Goal: Task Accomplishment & Management: Complete application form

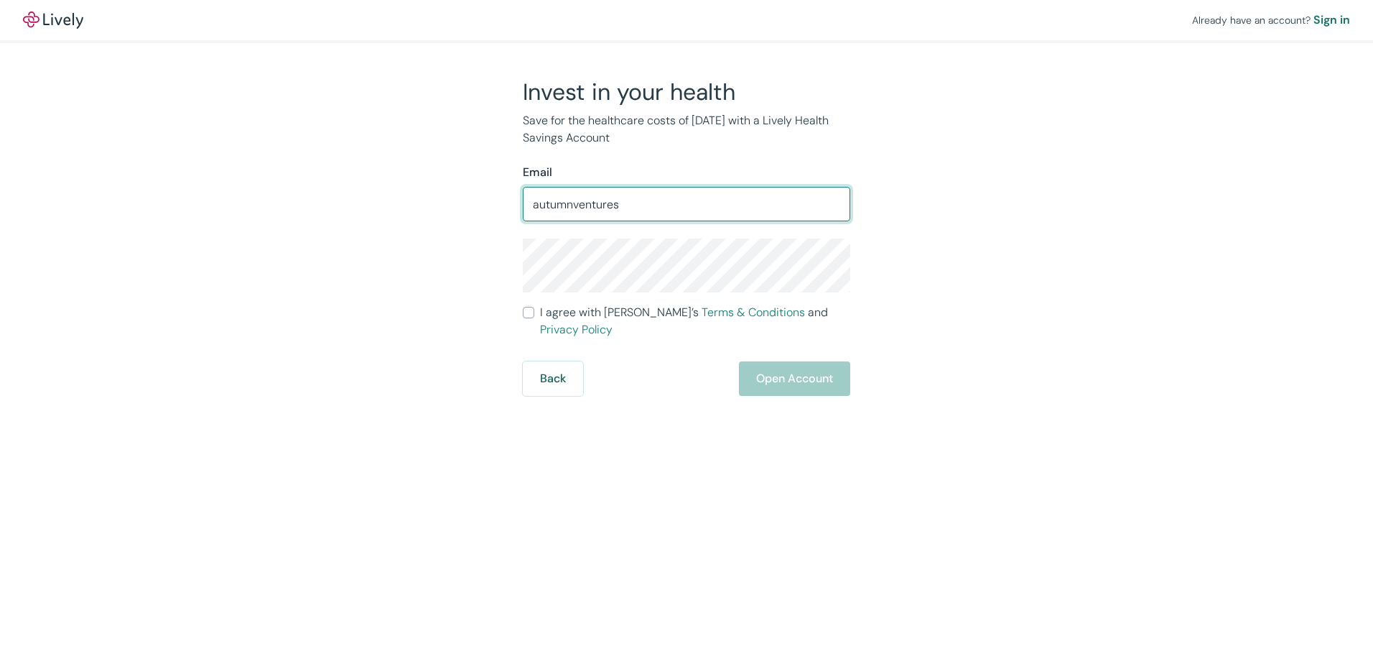
type input "[EMAIL_ADDRESS][DOMAIN_NAME]"
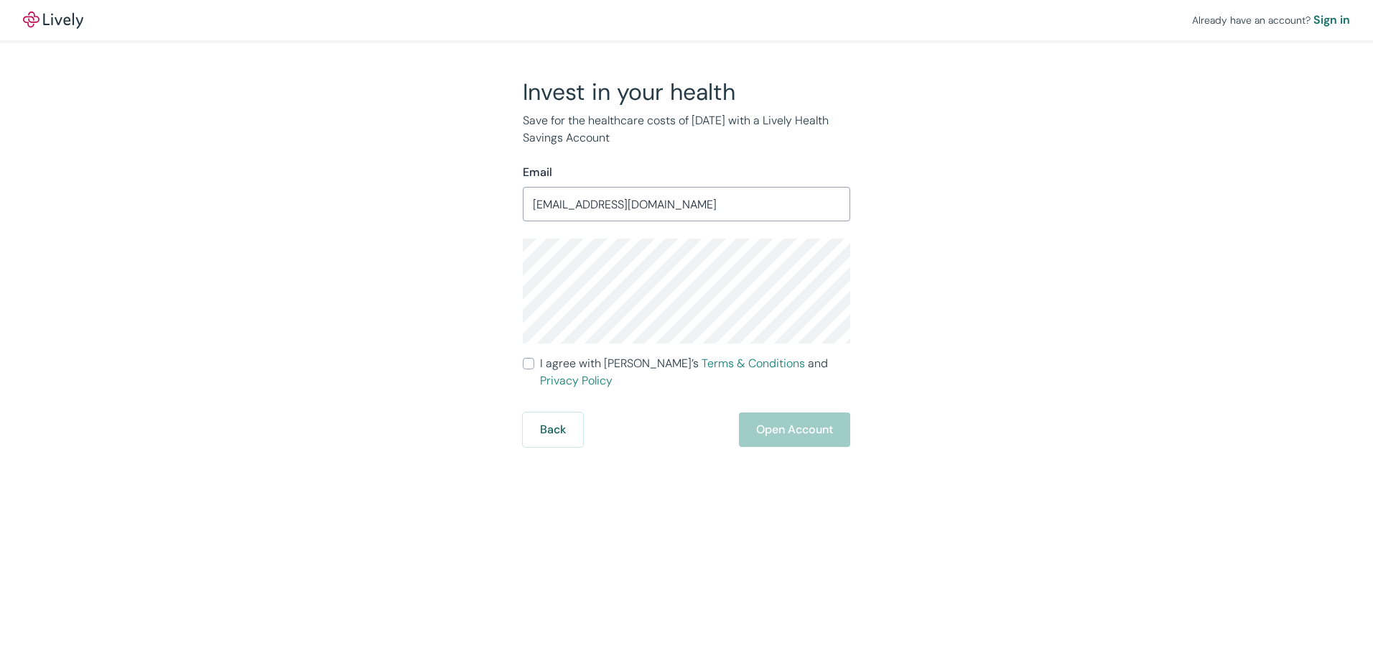
click at [530, 362] on input "I agree with Lively’s Terms & Conditions and Privacy Policy" at bounding box center [528, 363] width 11 height 11
checkbox input "true"
click at [787, 412] on button "Open Account" at bounding box center [794, 429] width 111 height 34
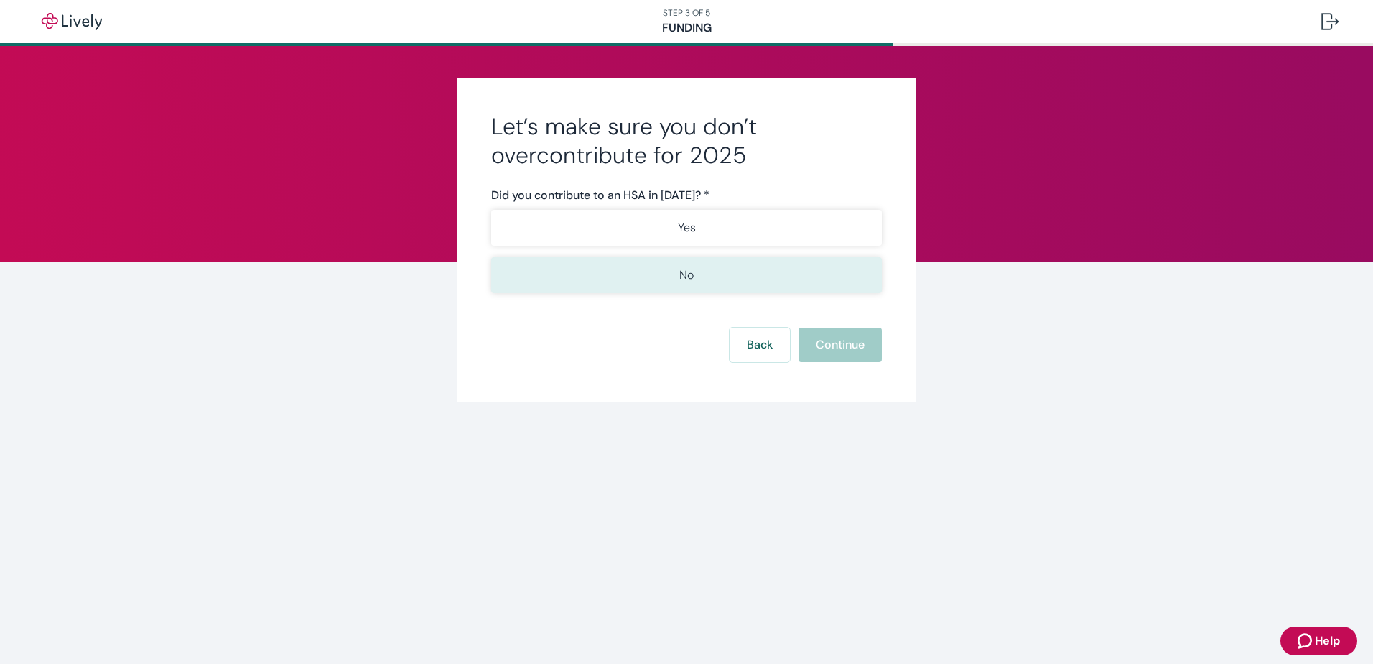
click at [716, 270] on button "No" at bounding box center [686, 275] width 391 height 36
click at [855, 345] on button "Continue" at bounding box center [840, 345] width 83 height 34
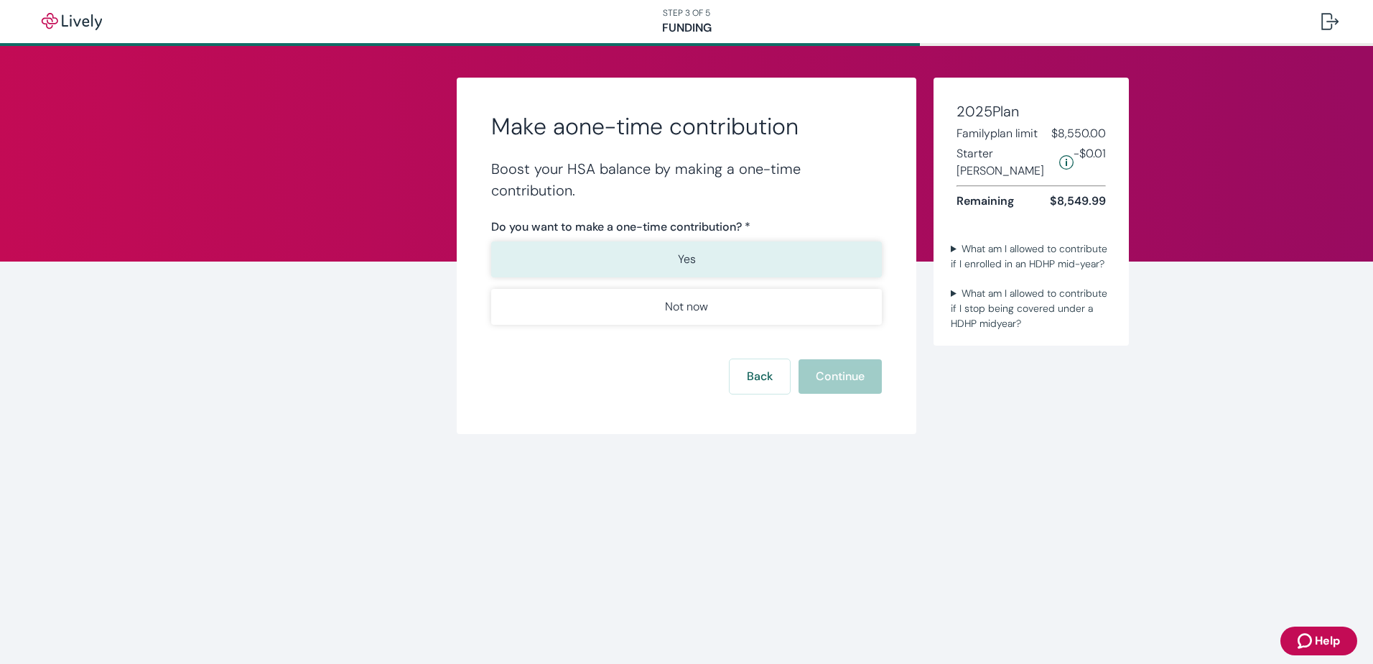
click at [754, 254] on button "Yes" at bounding box center [686, 259] width 391 height 36
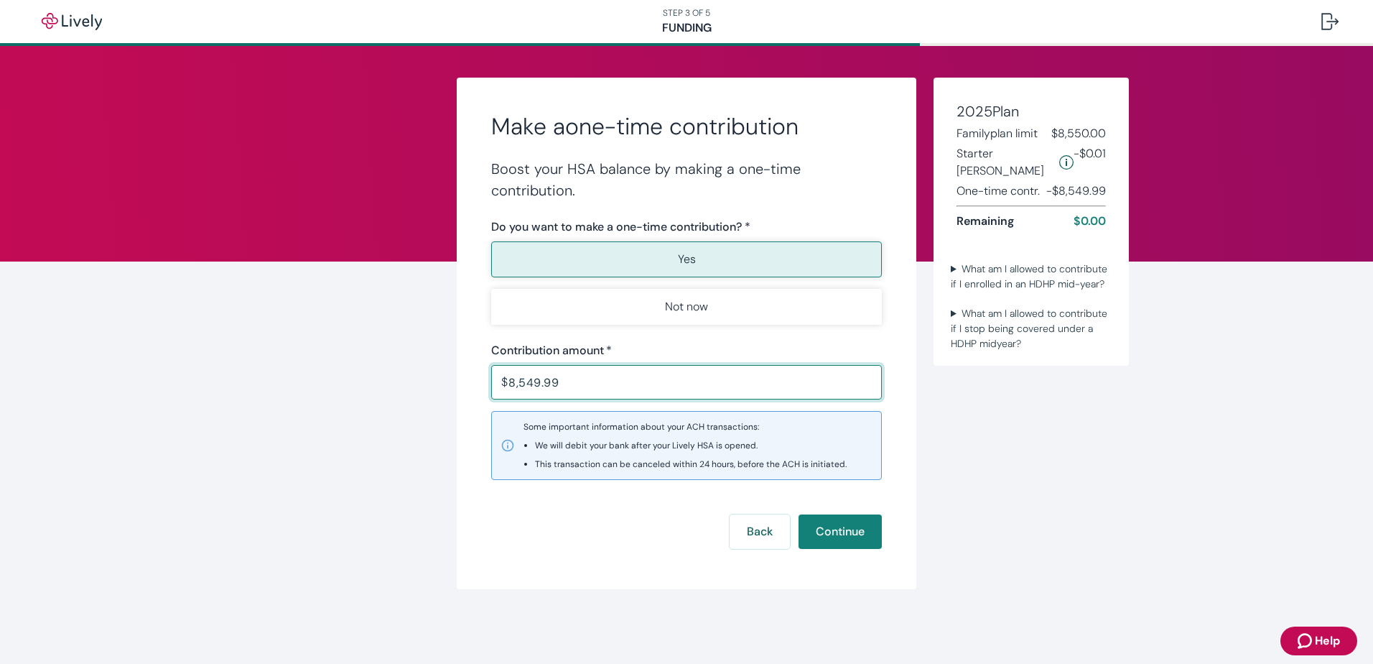
click at [606, 377] on input "8,549.99" at bounding box center [696, 382] width 374 height 29
type input "8"
type input "6,412.49"
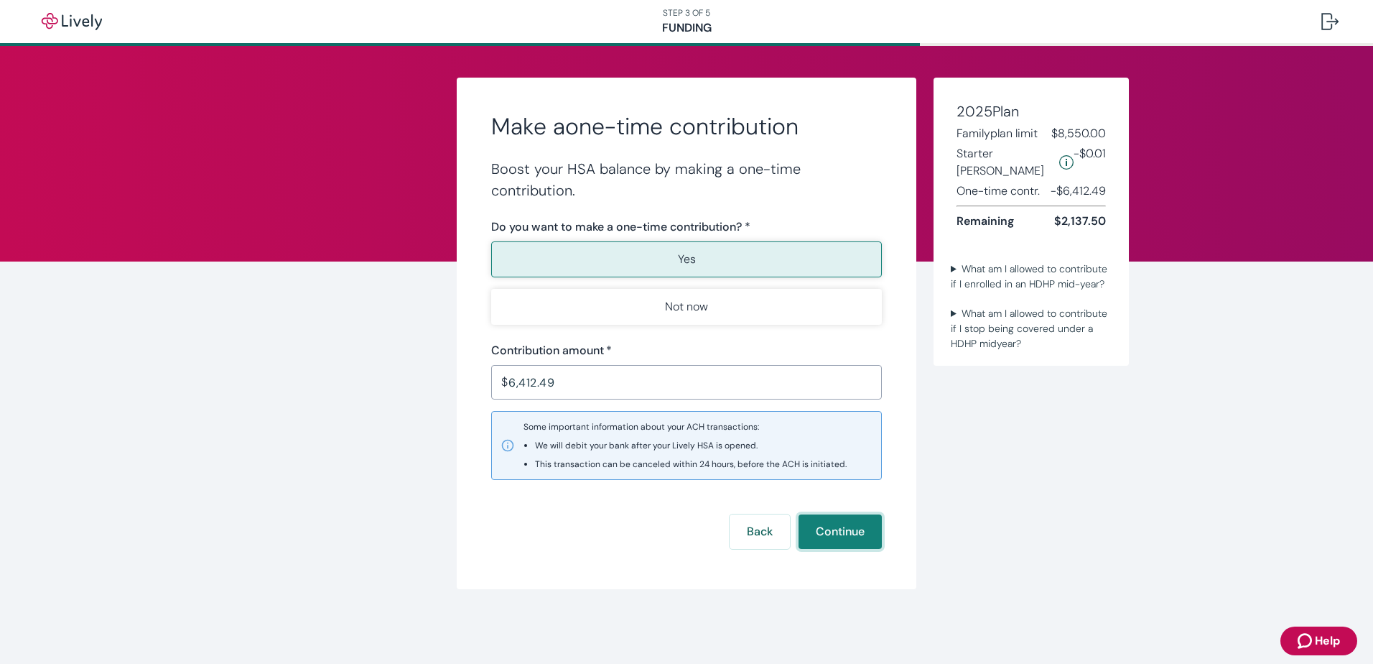
click at [858, 530] on button "Continue" at bounding box center [840, 531] width 83 height 34
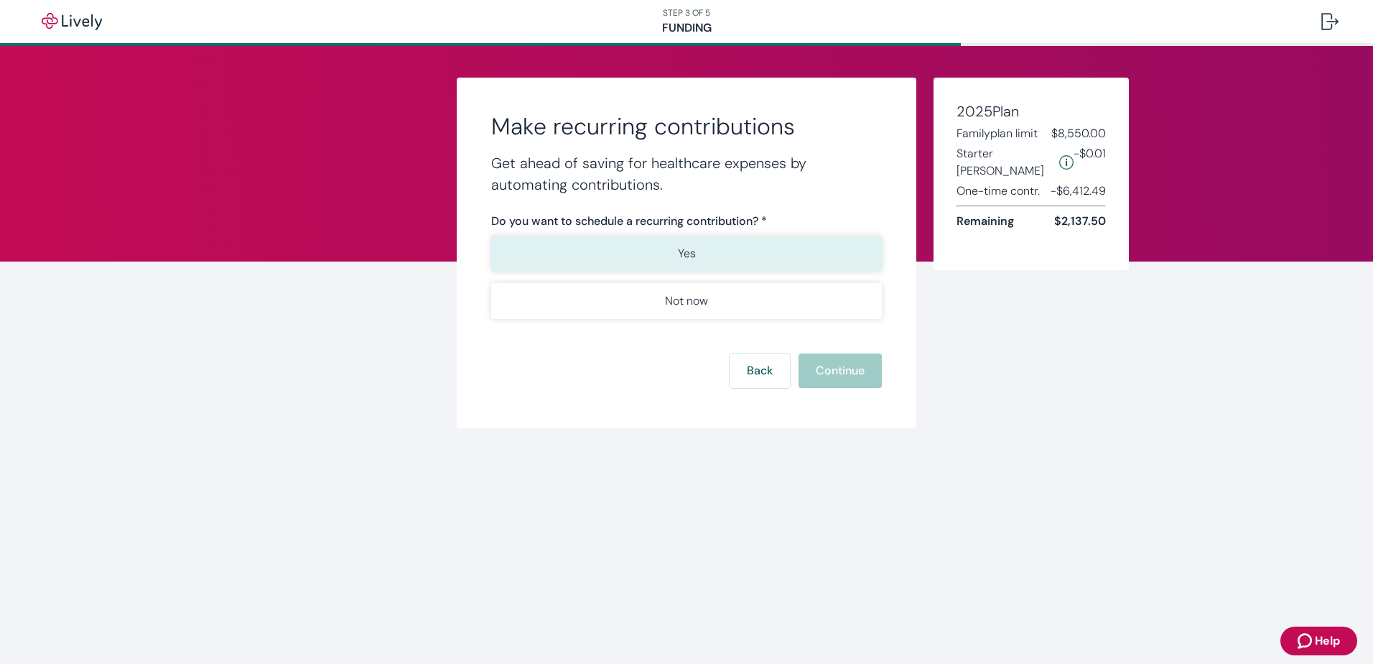
click at [727, 253] on button "Yes" at bounding box center [686, 254] width 391 height 36
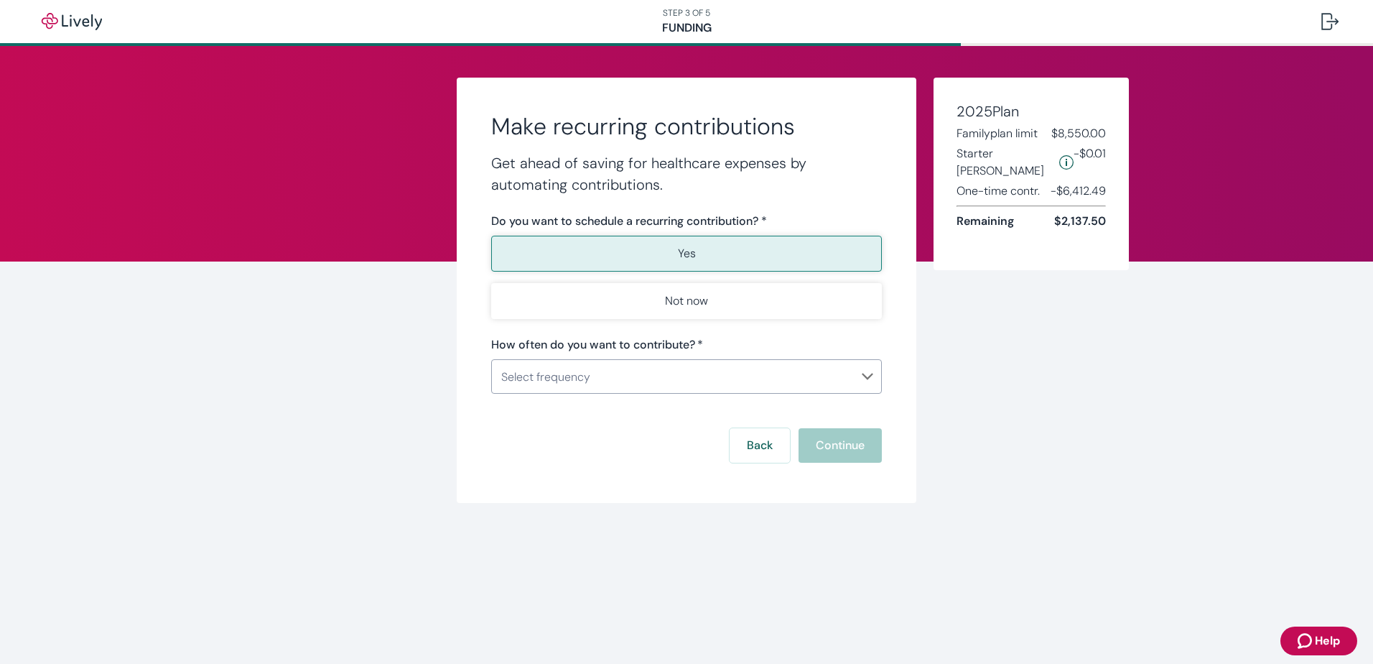
click at [686, 379] on body "STEP 3 OF 5 Funding Make recurring contributions Get ahead of saving for health…" at bounding box center [686, 332] width 1373 height 664
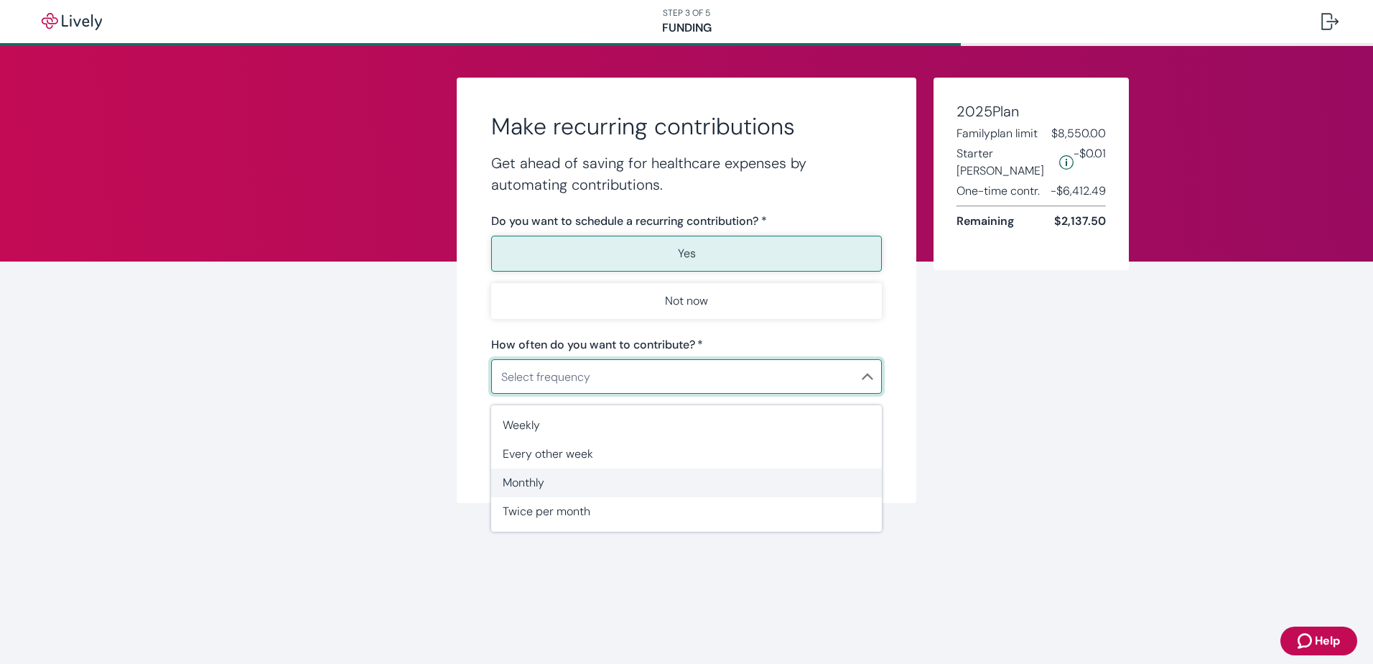
click at [598, 486] on span "Monthly" at bounding box center [687, 482] width 368 height 17
type input "Monthly"
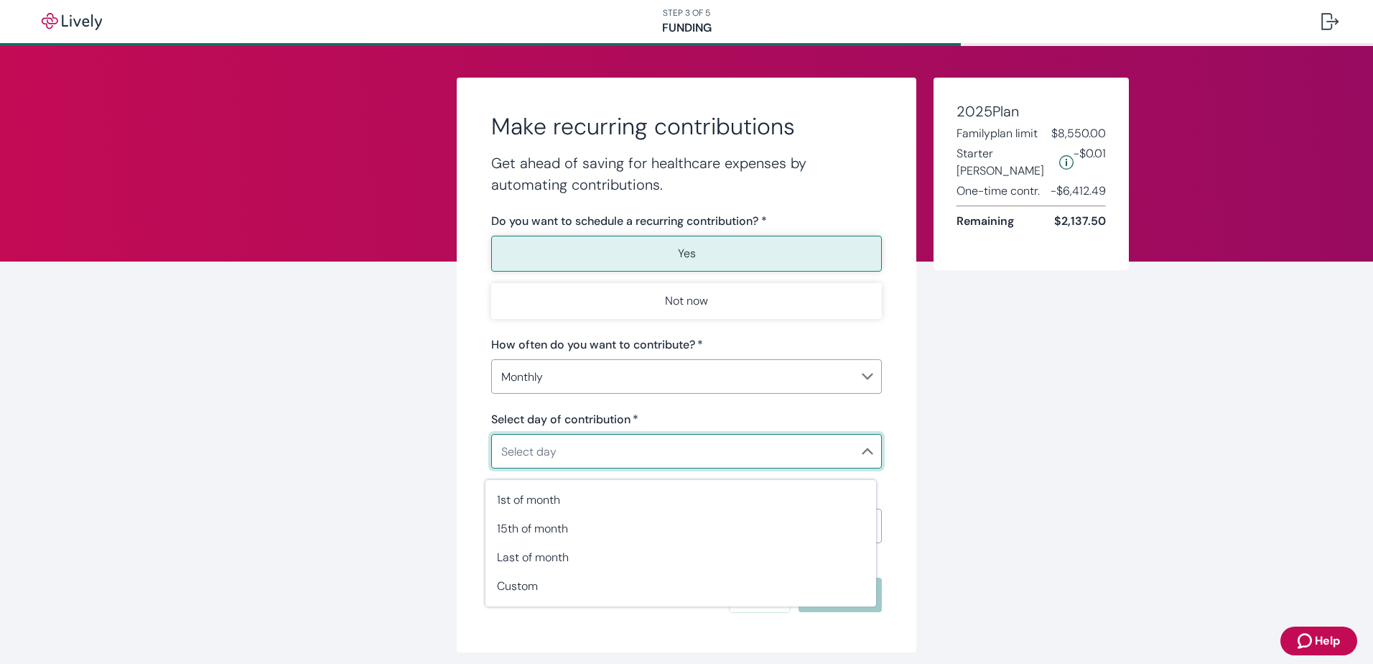
click at [624, 460] on body "STEP 3 OF 5 Funding Make recurring contributions Get ahead of saving for health…" at bounding box center [686, 332] width 1373 height 664
click at [572, 587] on span "Custom" at bounding box center [681, 586] width 368 height 17
type input "Monthly"
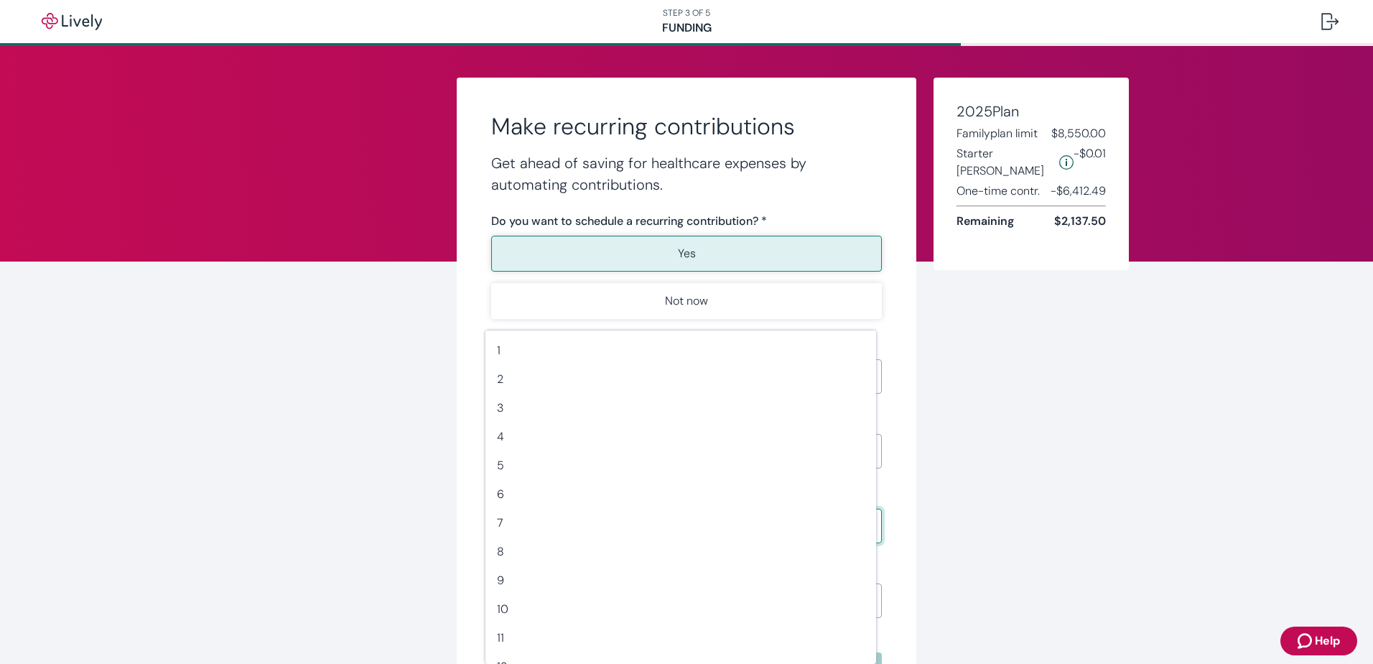
click at [615, 527] on body "STEP 3 OF 5 Funding Make recurring contributions Get ahead of saving for health…" at bounding box center [686, 332] width 1373 height 664
click at [589, 468] on span "5" at bounding box center [681, 465] width 368 height 17
type input "5"
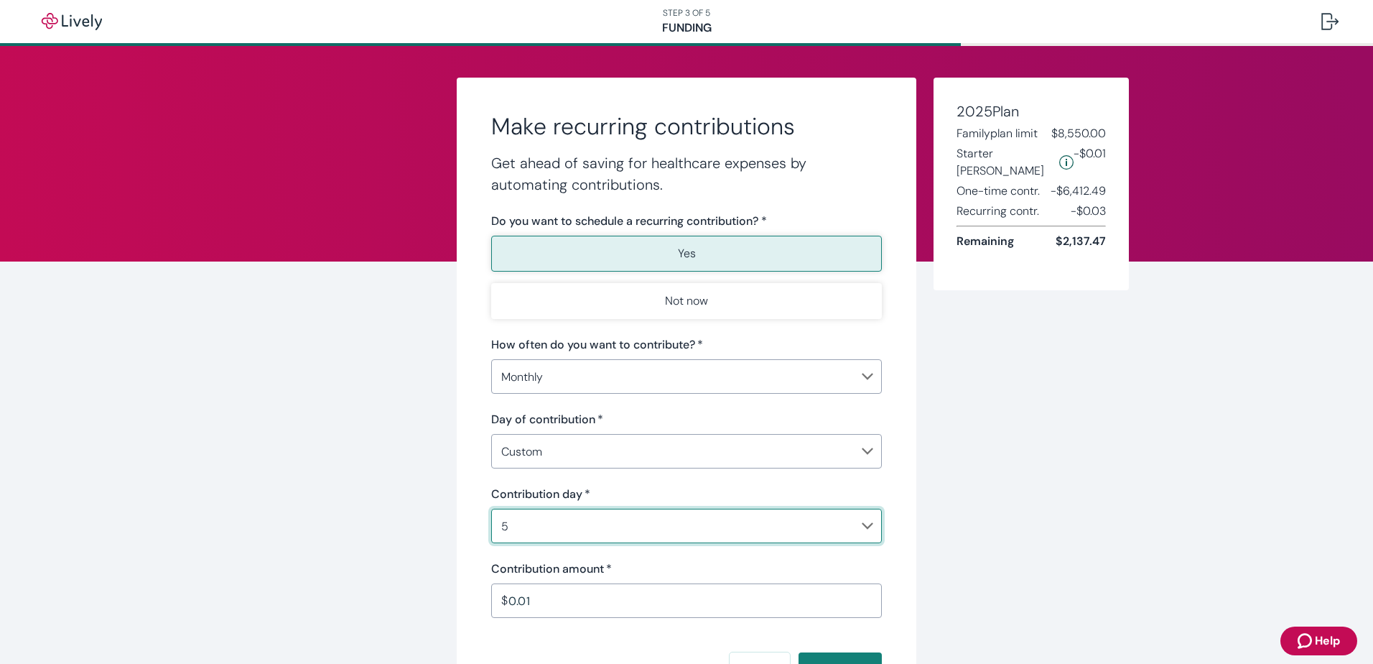
click at [604, 605] on input "0.01" at bounding box center [696, 600] width 374 height 29
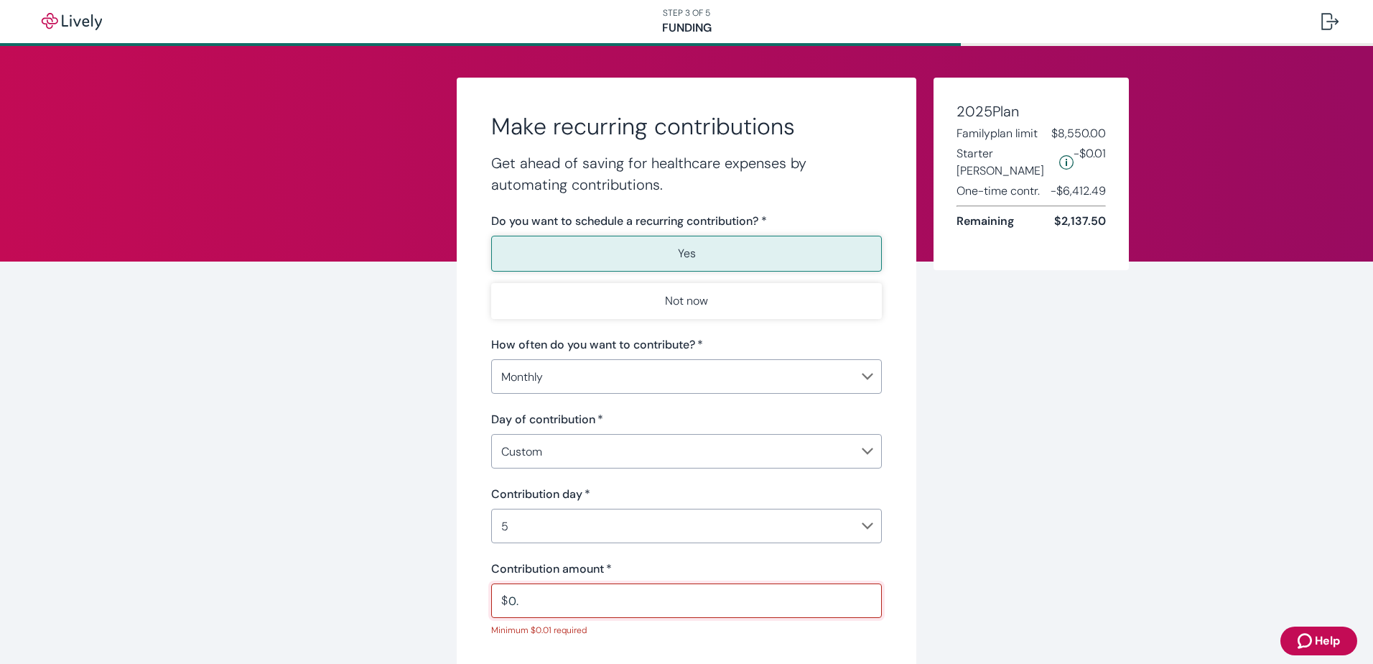
type input "0"
type input "1"
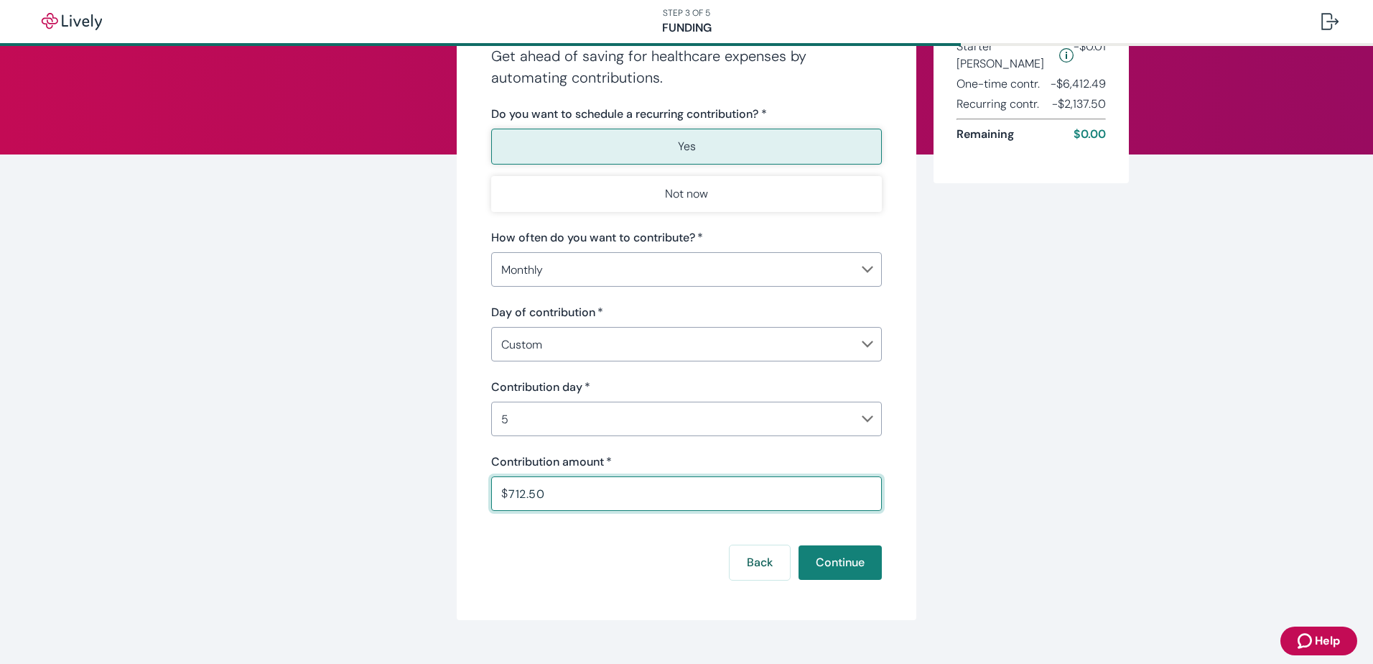
scroll to position [132, 0]
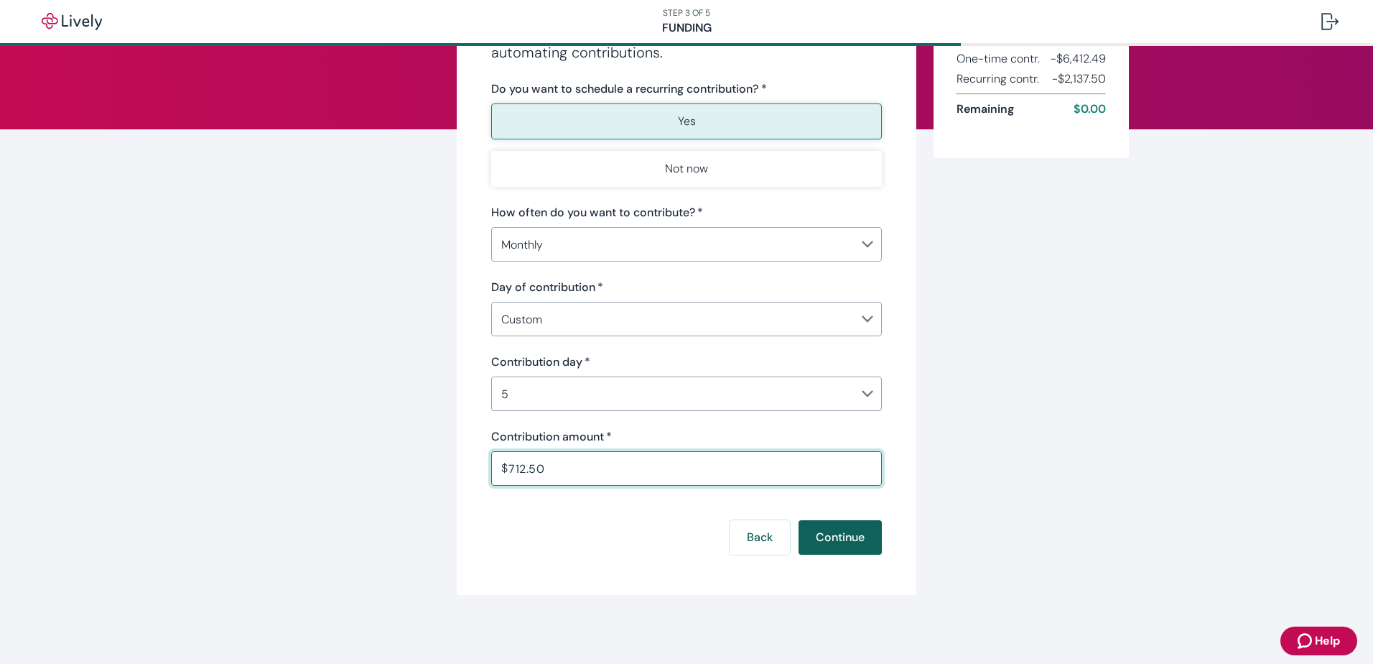
type input "712.50"
click at [838, 541] on button "Continue" at bounding box center [840, 537] width 83 height 34
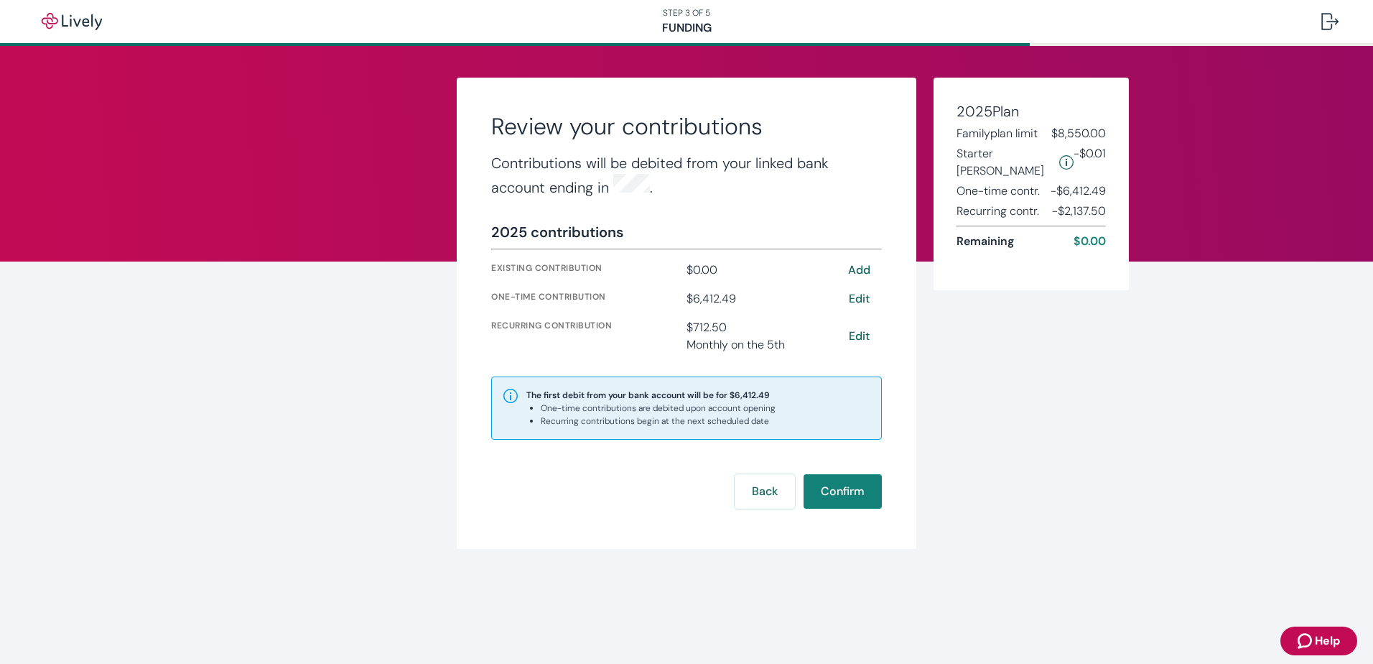
click at [858, 333] on button "Edit" at bounding box center [859, 336] width 46 height 17
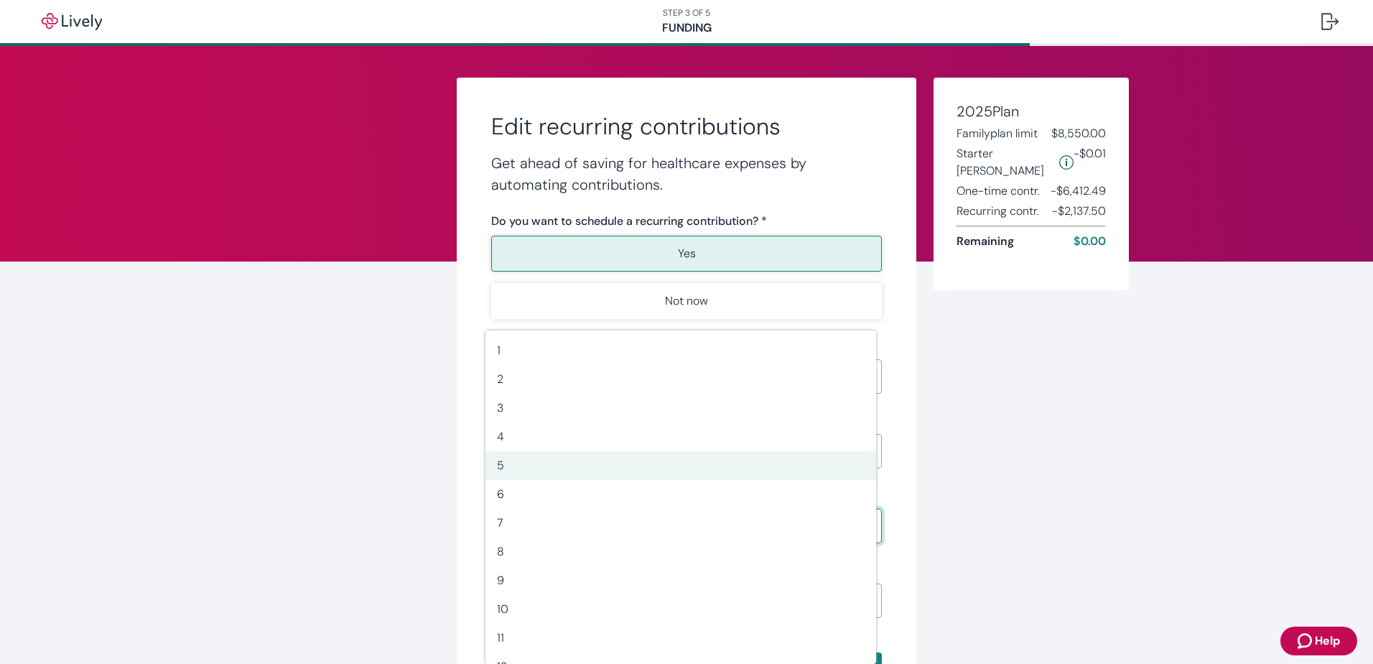
click at [858, 516] on body "STEP 3 OF 5 Funding Edit recurring contributions Get ahead of saving for health…" at bounding box center [686, 332] width 1373 height 664
click at [837, 459] on span "5" at bounding box center [681, 465] width 368 height 17
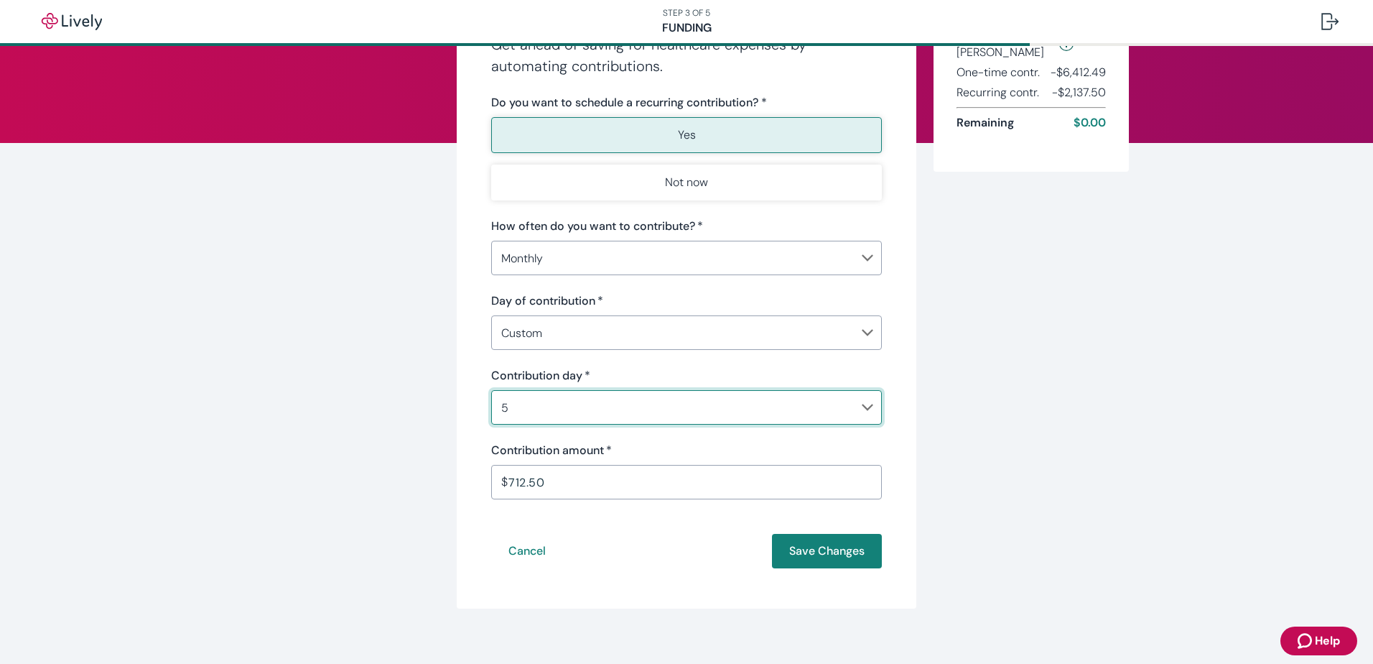
scroll to position [121, 0]
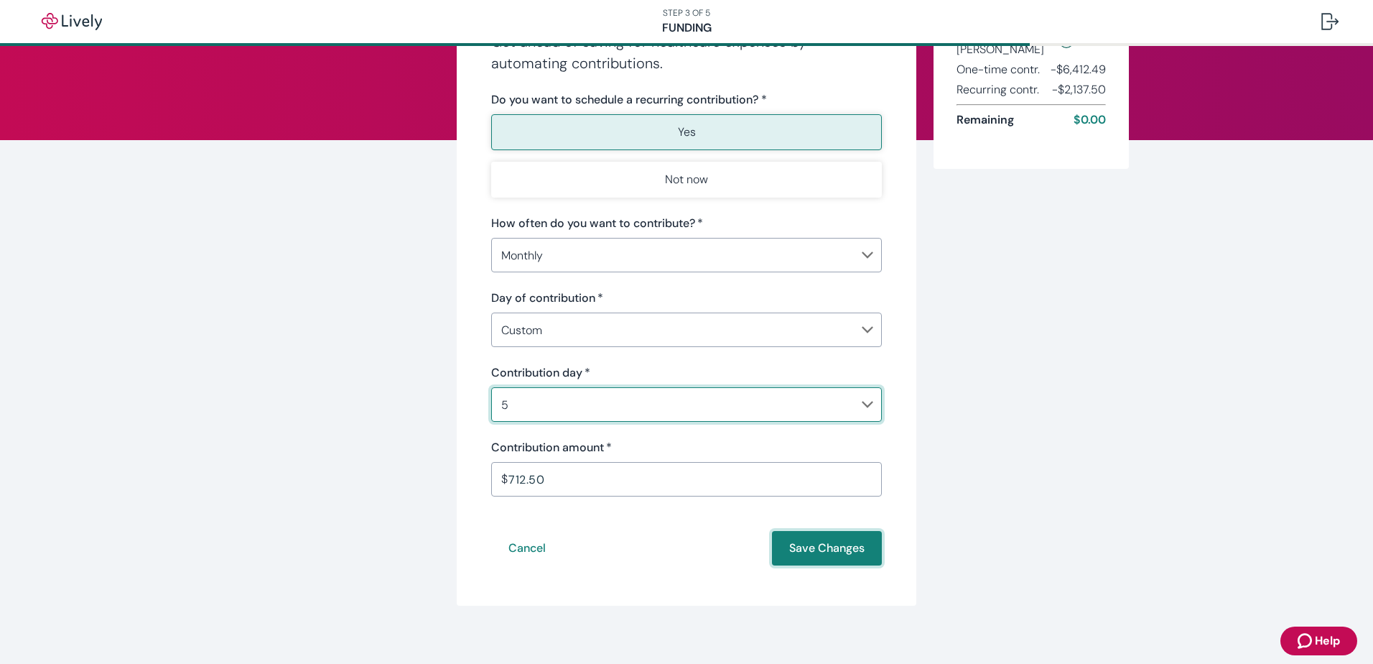
click at [842, 546] on button "Save Changes" at bounding box center [827, 548] width 110 height 34
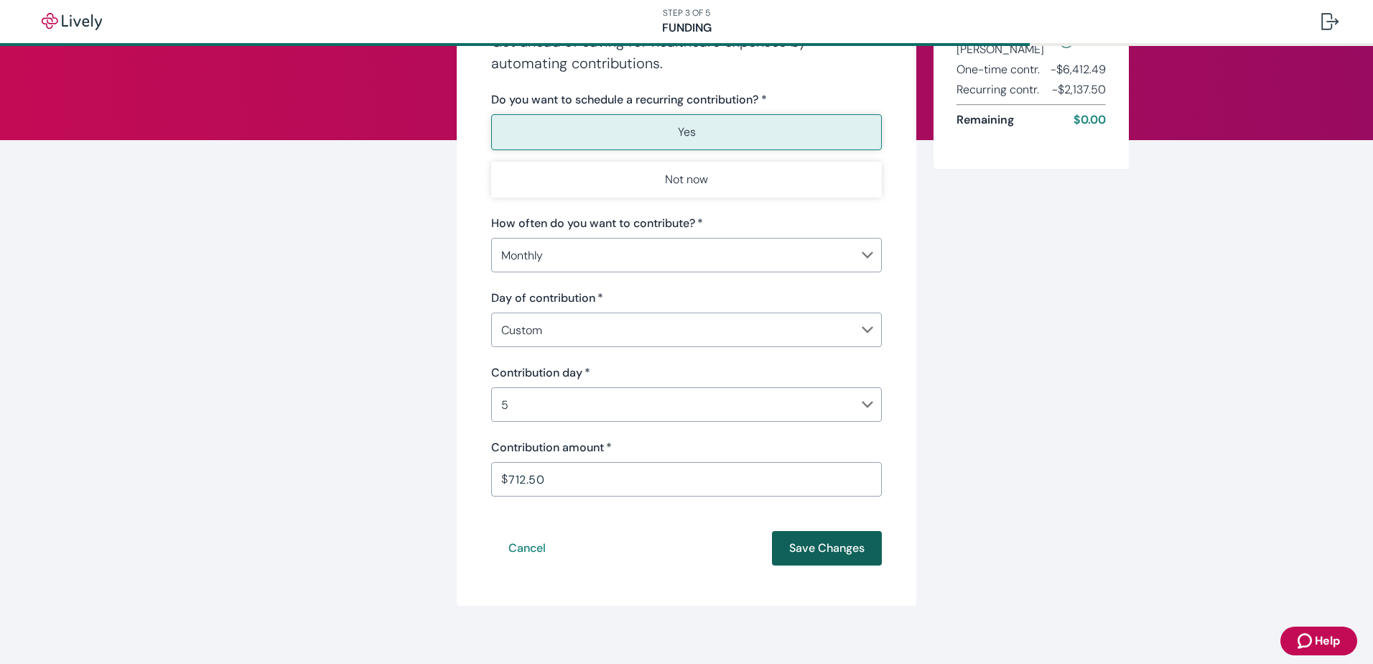
scroll to position [0, 0]
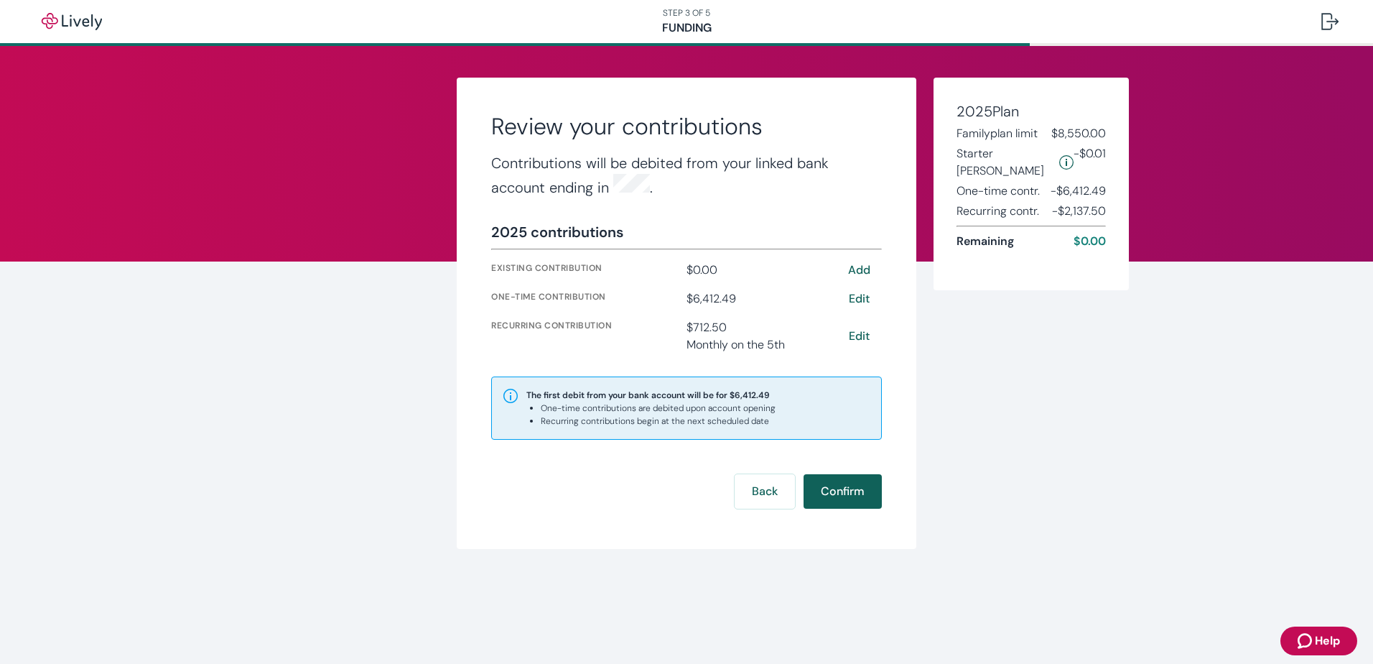
click at [855, 482] on button "Confirm" at bounding box center [843, 491] width 78 height 34
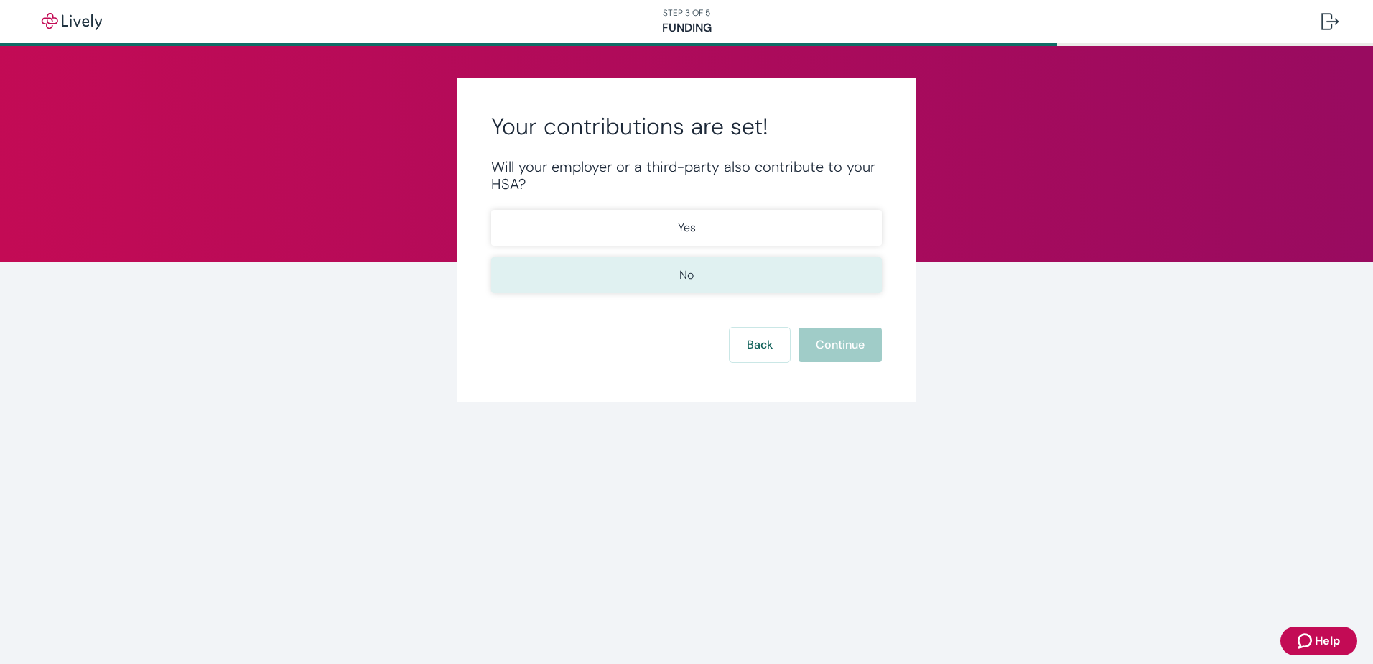
click at [784, 269] on button "No" at bounding box center [686, 275] width 391 height 36
click at [847, 351] on button "Continue" at bounding box center [840, 345] width 83 height 34
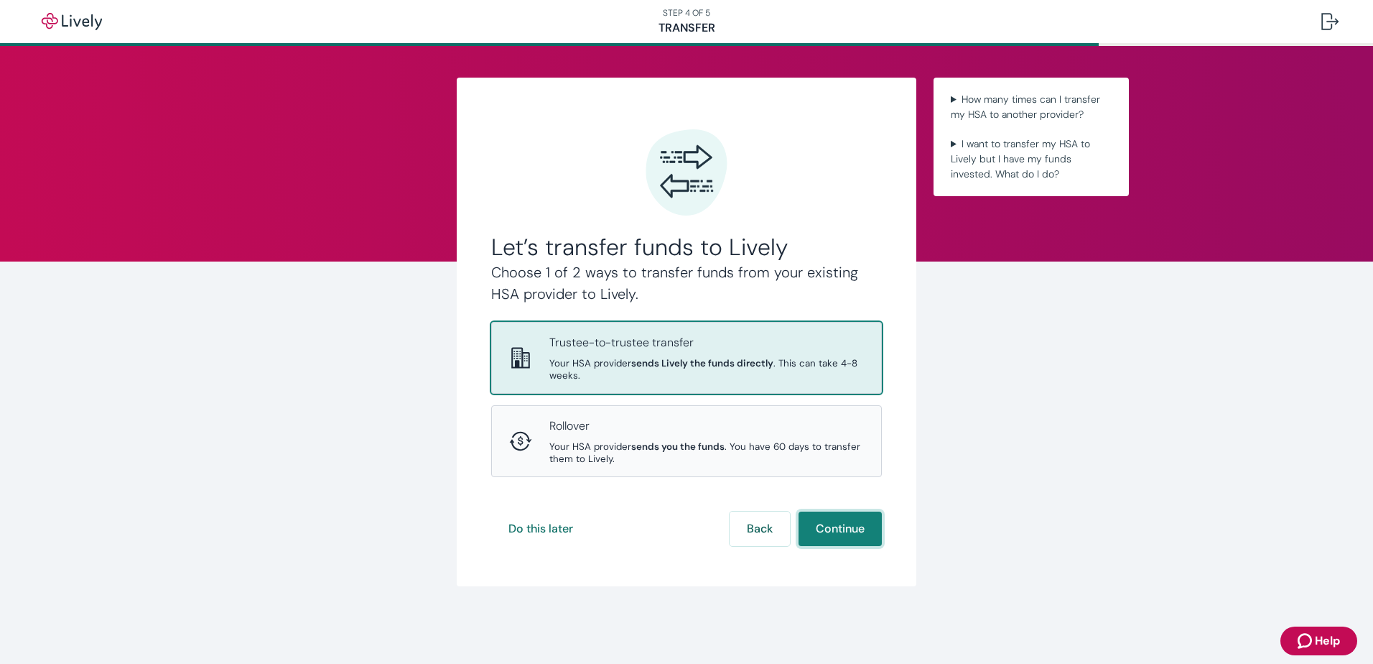
click at [854, 532] on button "Continue" at bounding box center [840, 528] width 83 height 34
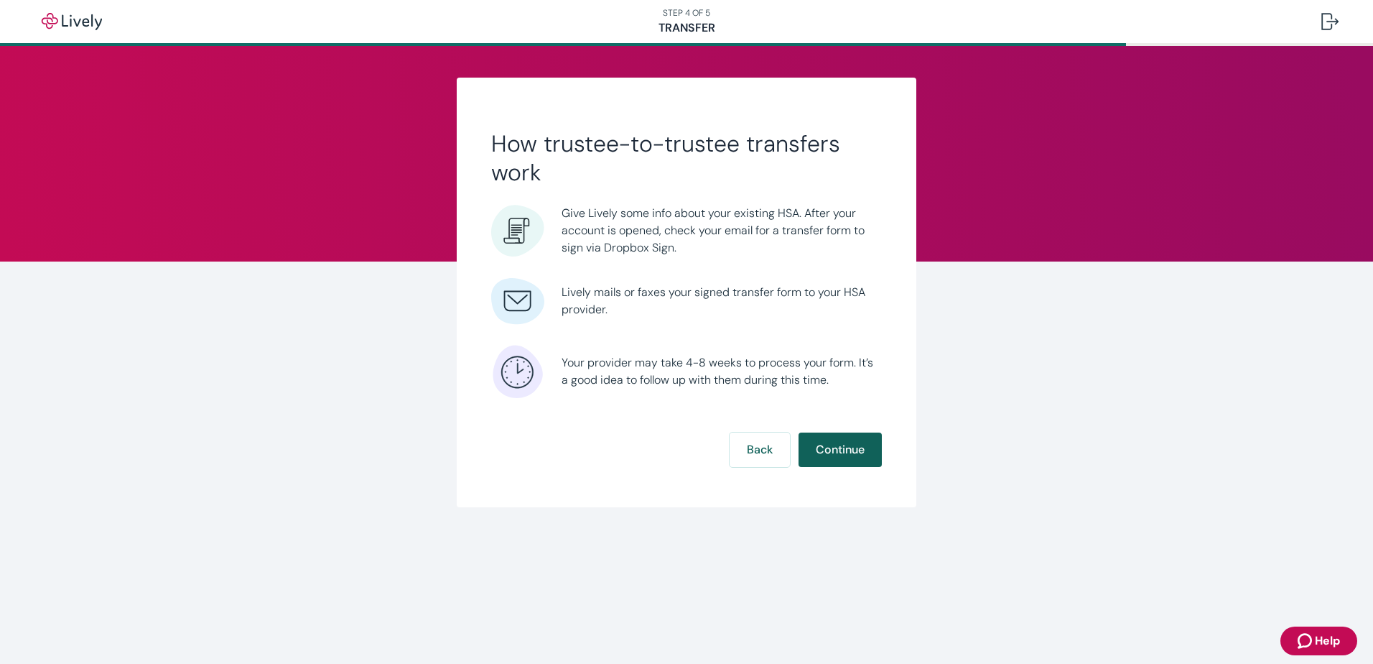
click at [857, 448] on button "Continue" at bounding box center [840, 449] width 83 height 34
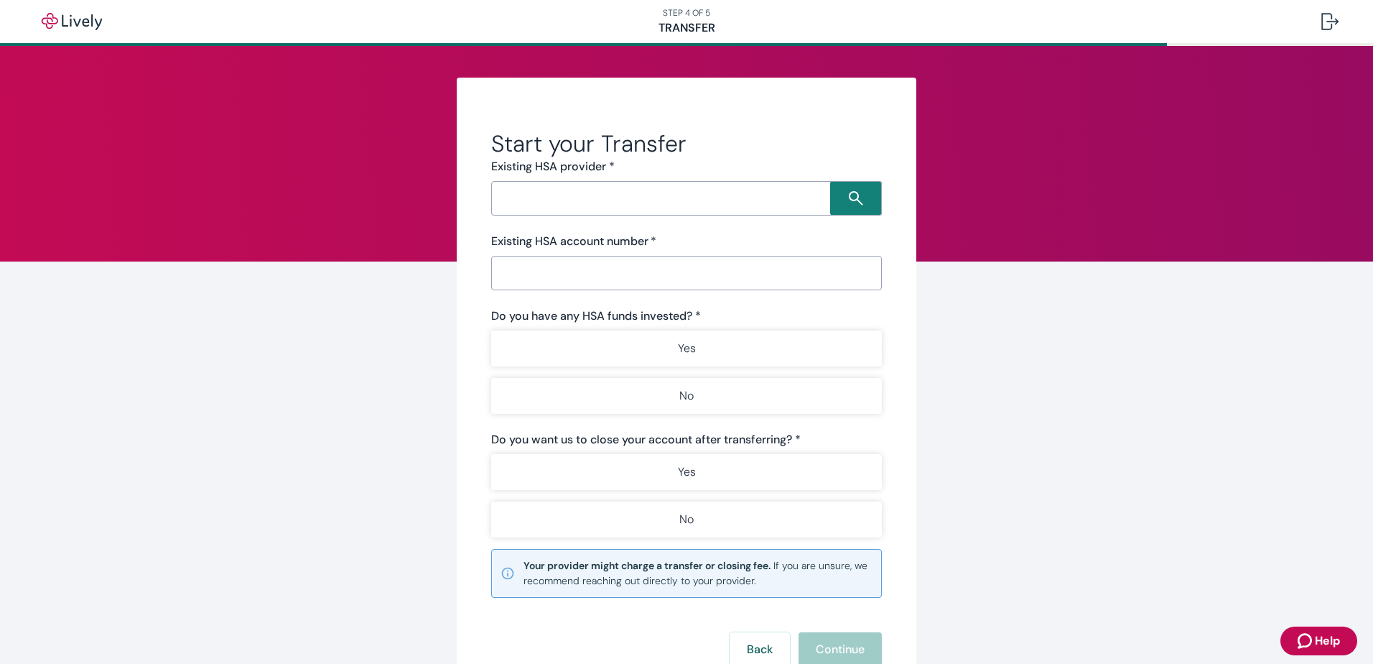
click at [649, 193] on input "Search input" at bounding box center [663, 198] width 335 height 20
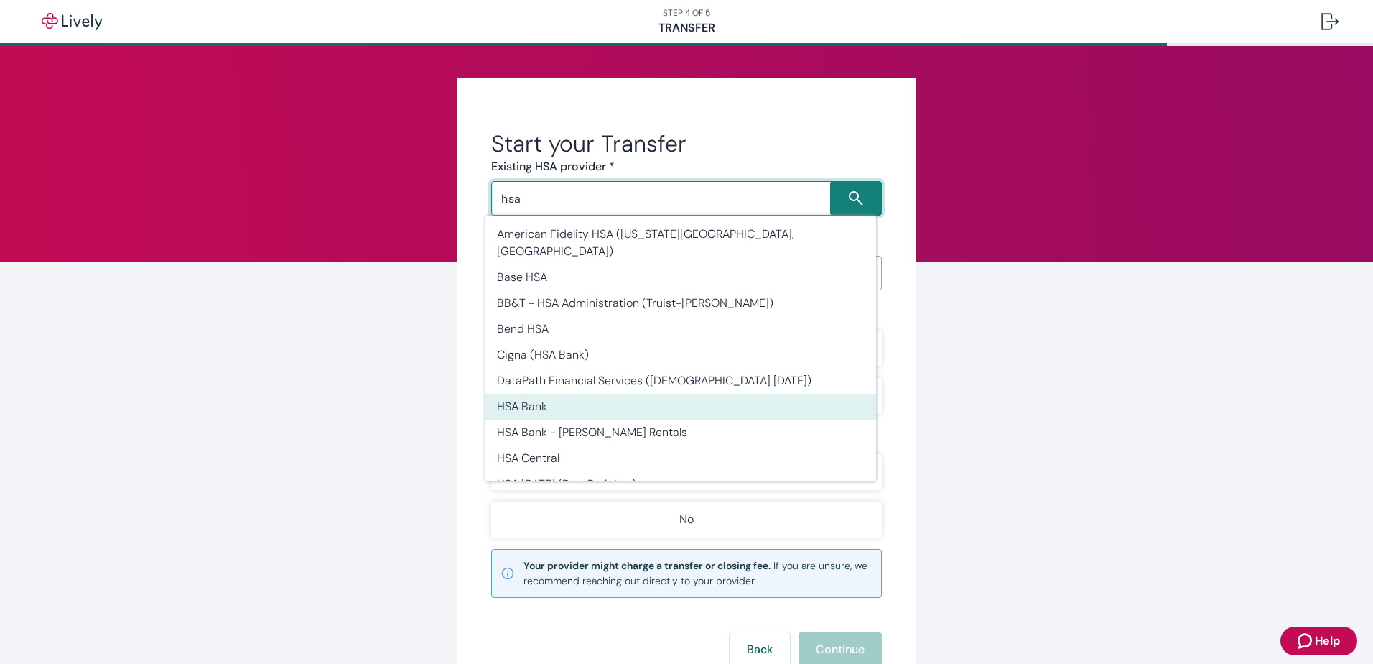
click at [542, 394] on li "HSA Bank" at bounding box center [681, 407] width 391 height 26
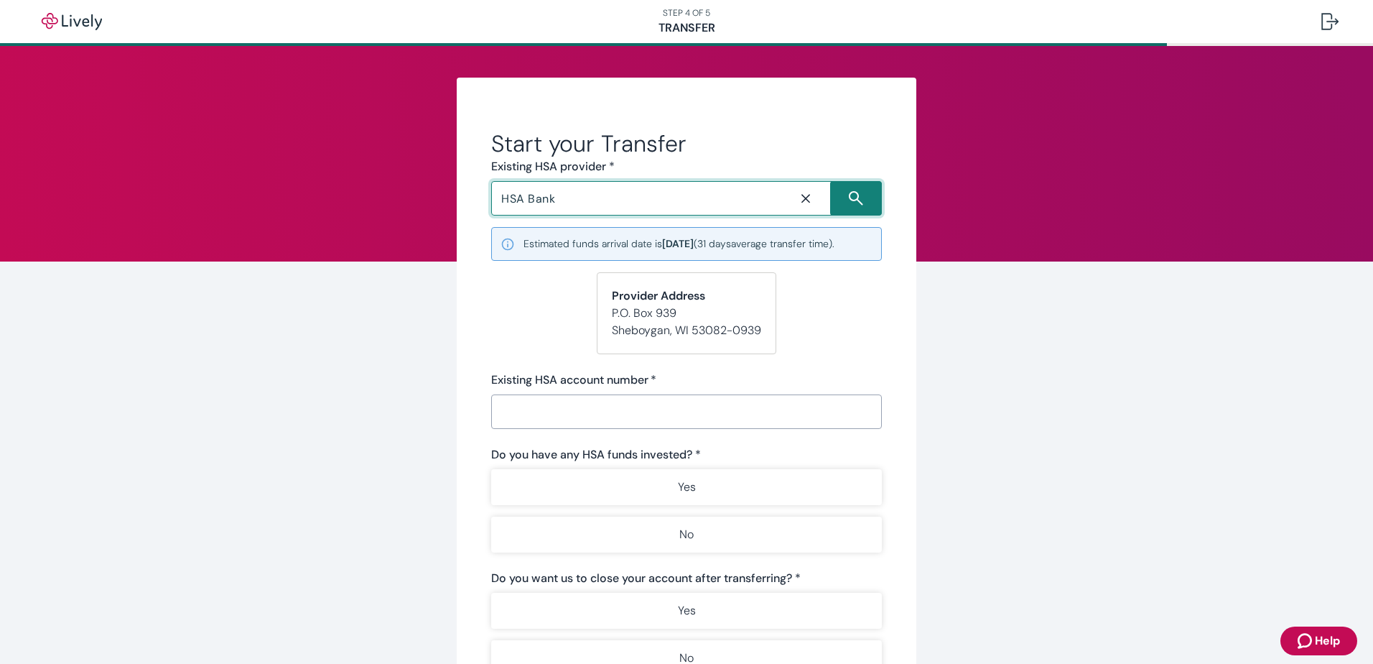
type input "HSA Bank"
click at [598, 415] on input "Existing HSA account number   *" at bounding box center [686, 411] width 391 height 29
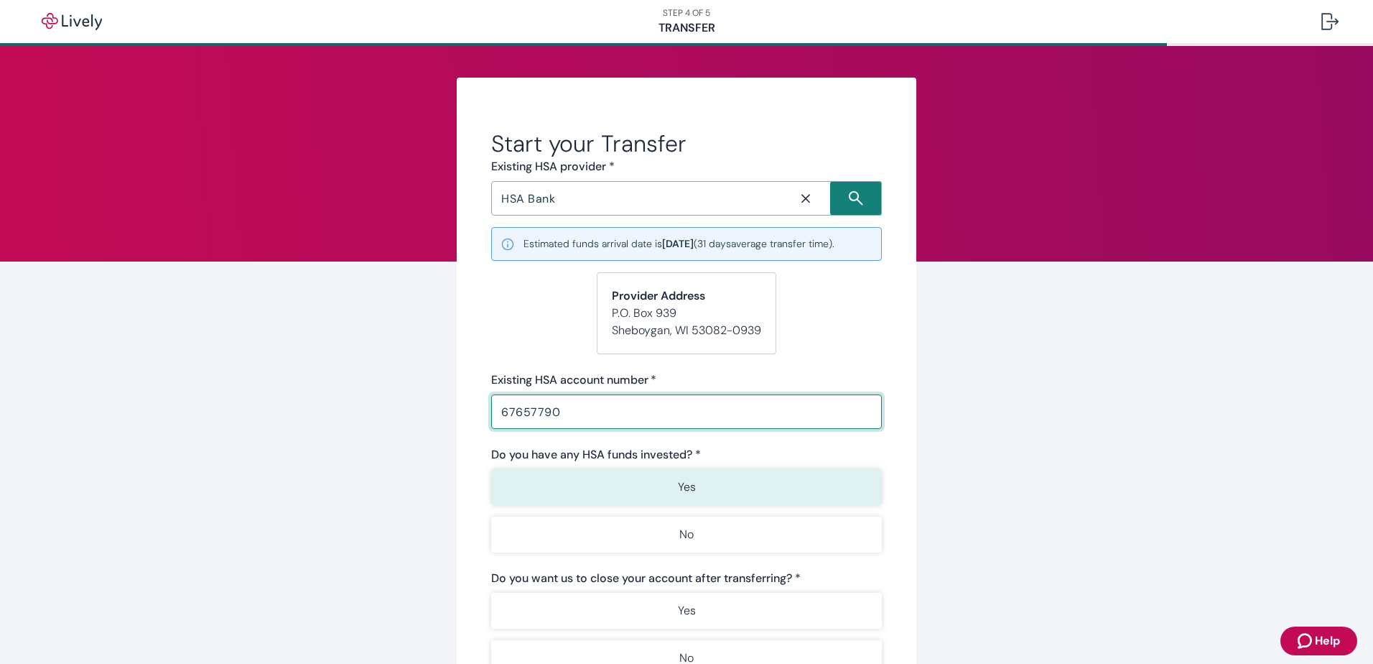
type input "67657790"
click at [664, 493] on button "Yes" at bounding box center [686, 487] width 391 height 36
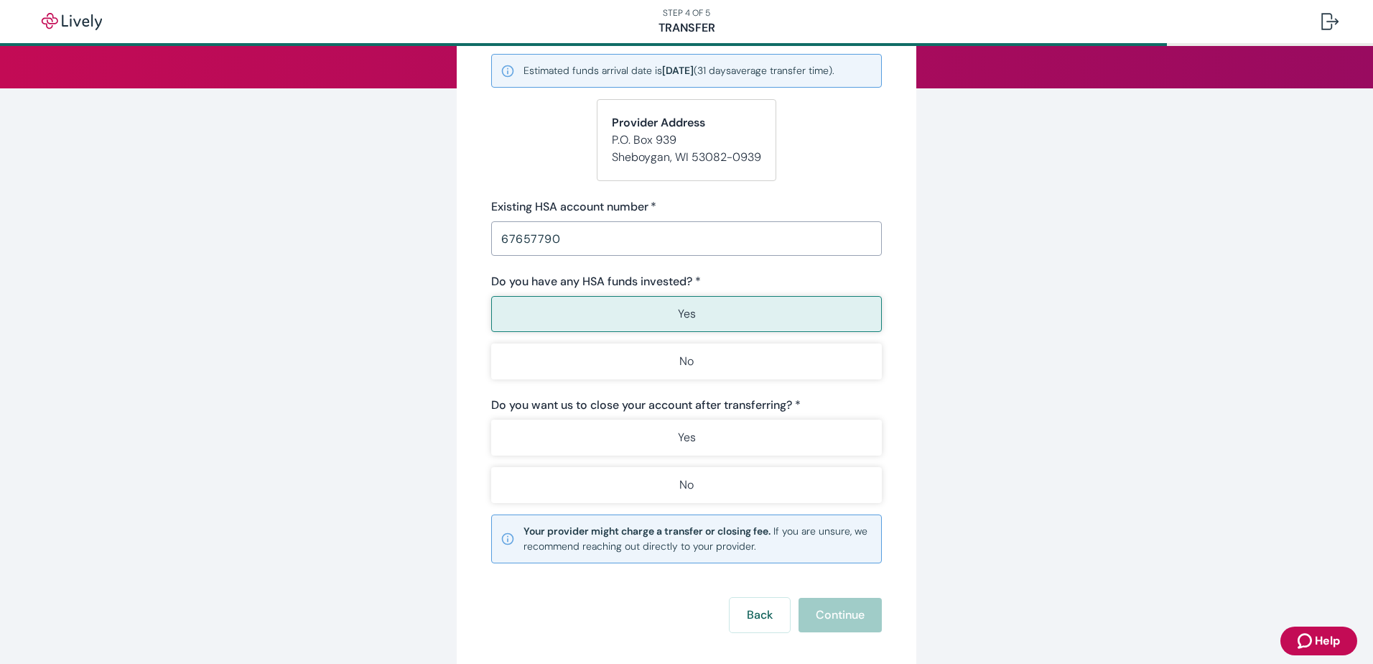
scroll to position [187, 0]
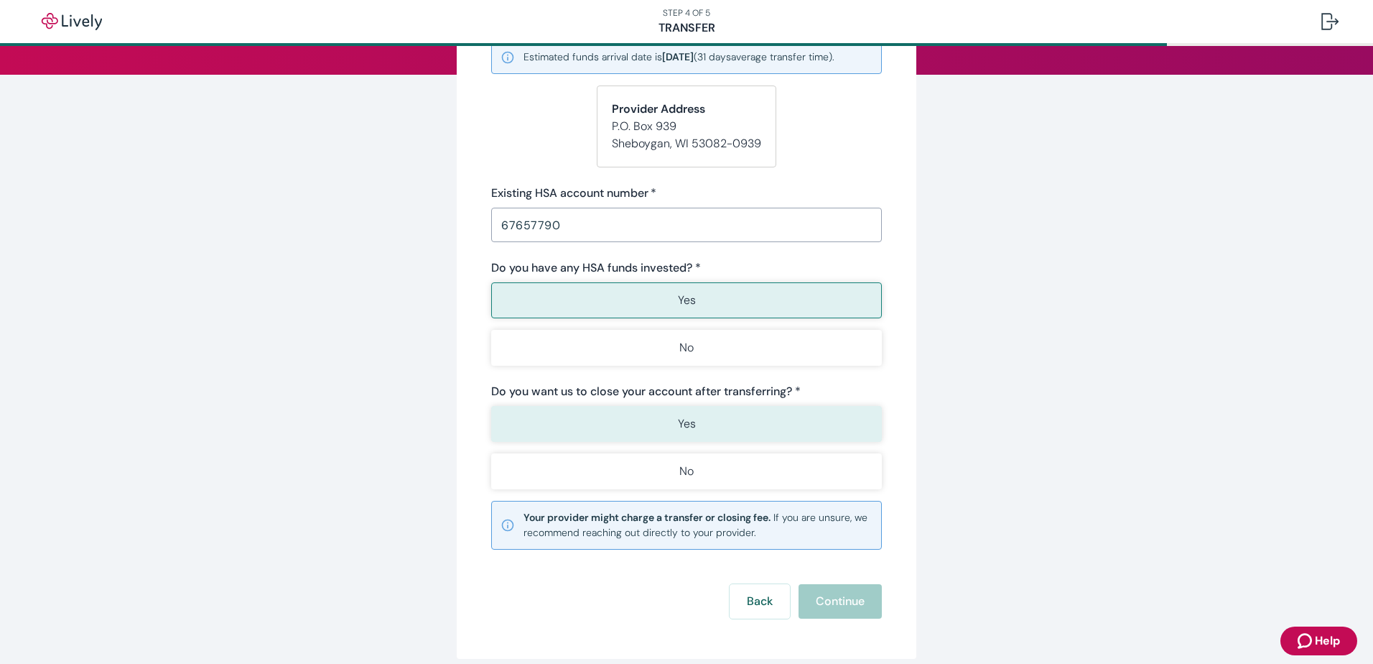
click at [681, 427] on p "Yes" at bounding box center [687, 423] width 18 height 17
click at [838, 600] on button "Continue" at bounding box center [840, 601] width 83 height 34
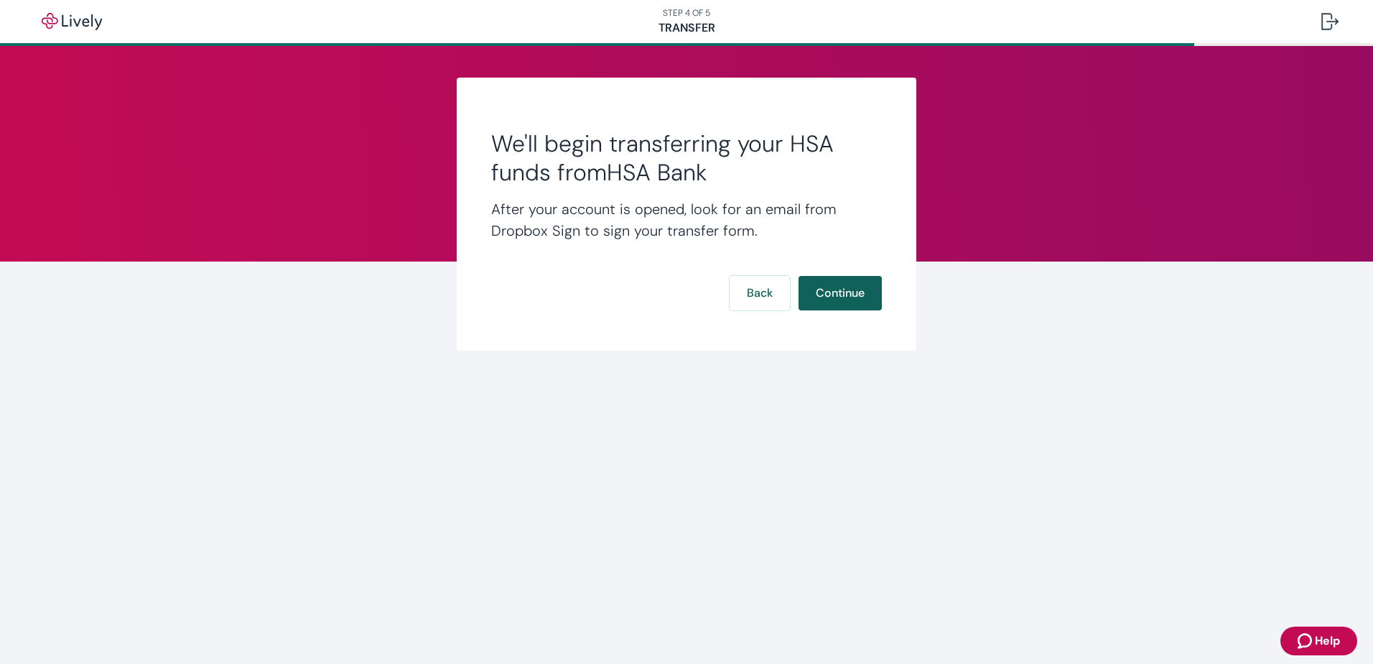
click at [848, 297] on button "Continue" at bounding box center [840, 293] width 83 height 34
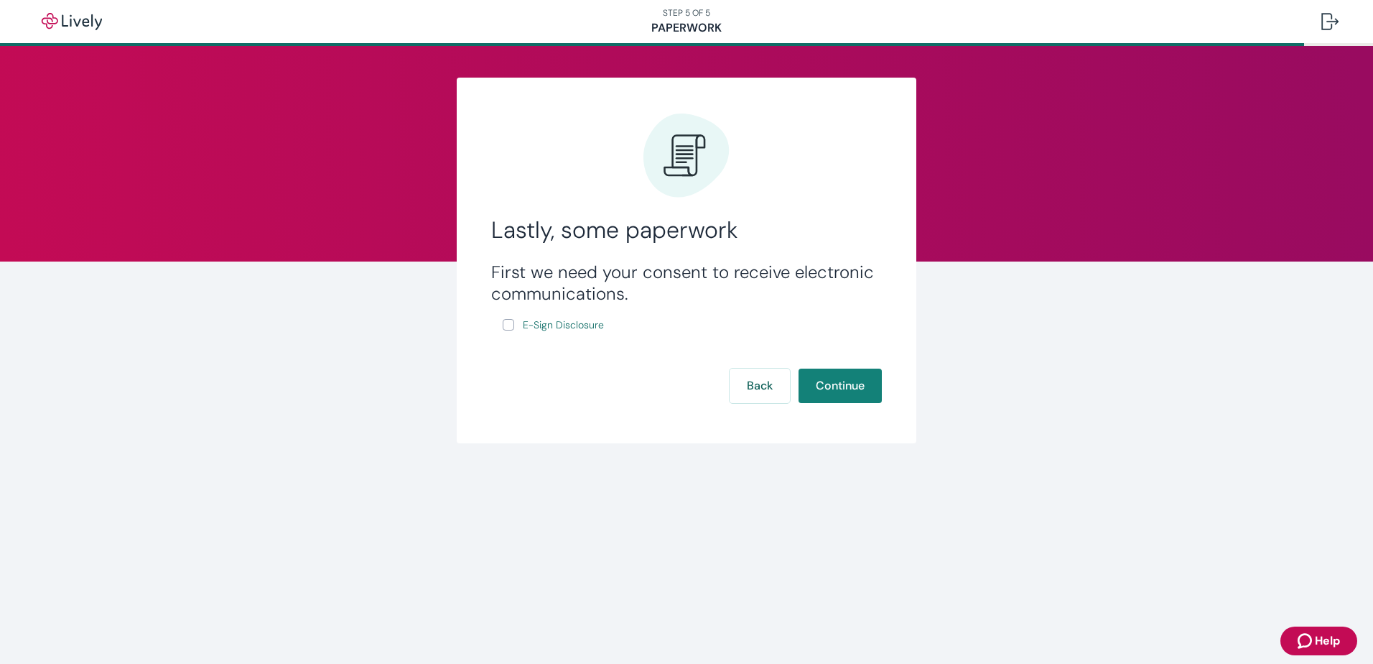
click at [511, 322] on input "E-Sign Disclosure" at bounding box center [508, 324] width 11 height 11
checkbox input "true"
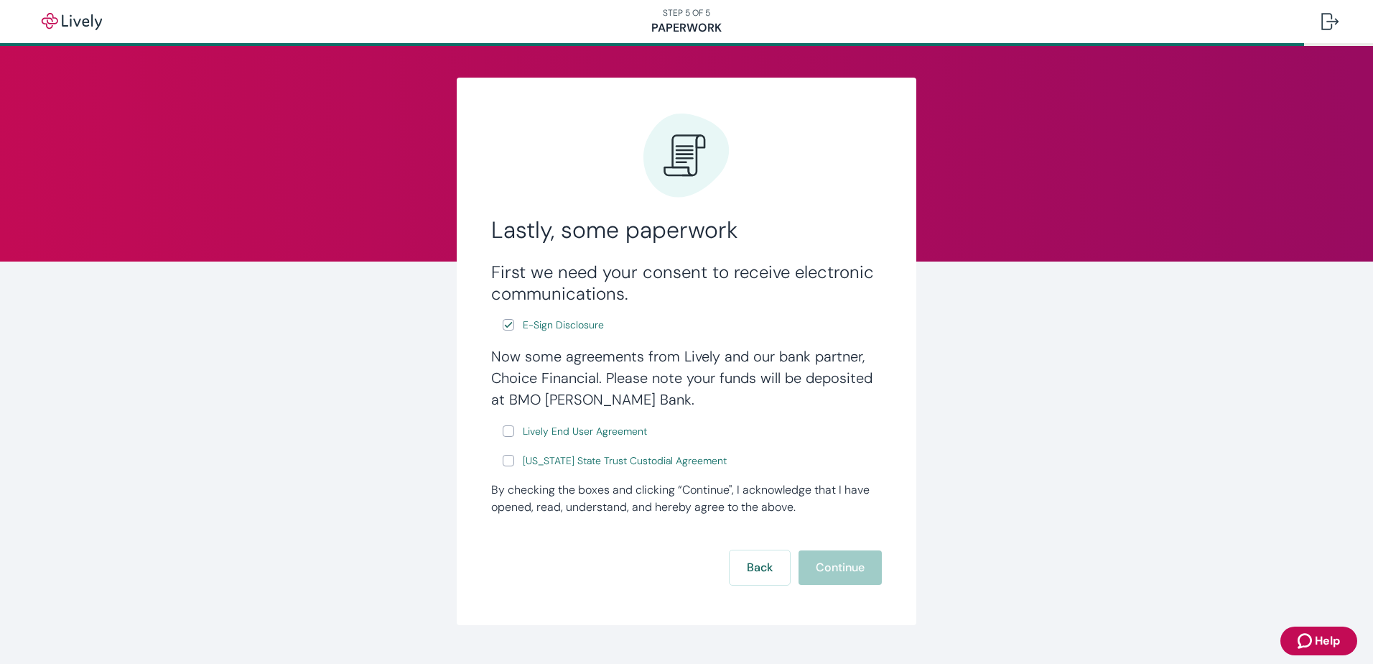
click at [509, 433] on label "Lively End User Agreement" at bounding box center [576, 431] width 147 height 18
click at [509, 433] on input "Lively End User Agreement" at bounding box center [508, 430] width 11 height 11
checkbox input "true"
click at [504, 463] on input "Wyoming State Trust Custodial Agreement" at bounding box center [508, 460] width 11 height 11
checkbox input "true"
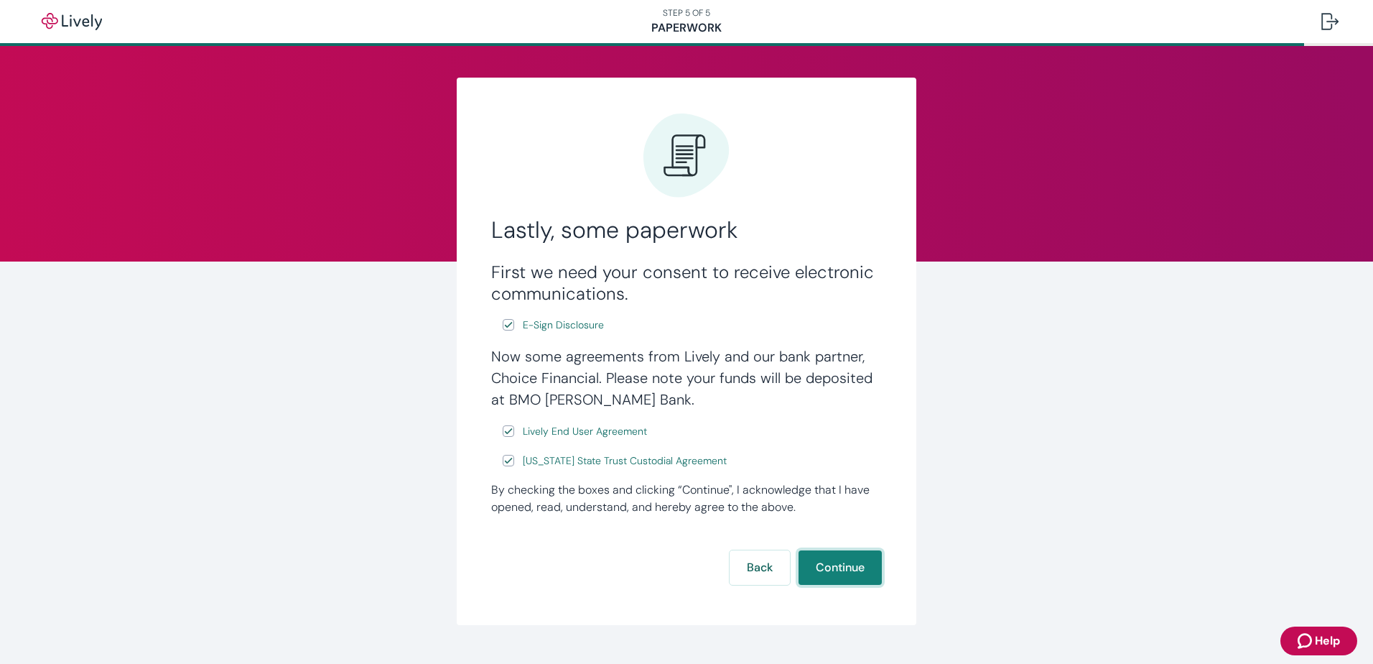
click at [850, 563] on button "Continue" at bounding box center [840, 567] width 83 height 34
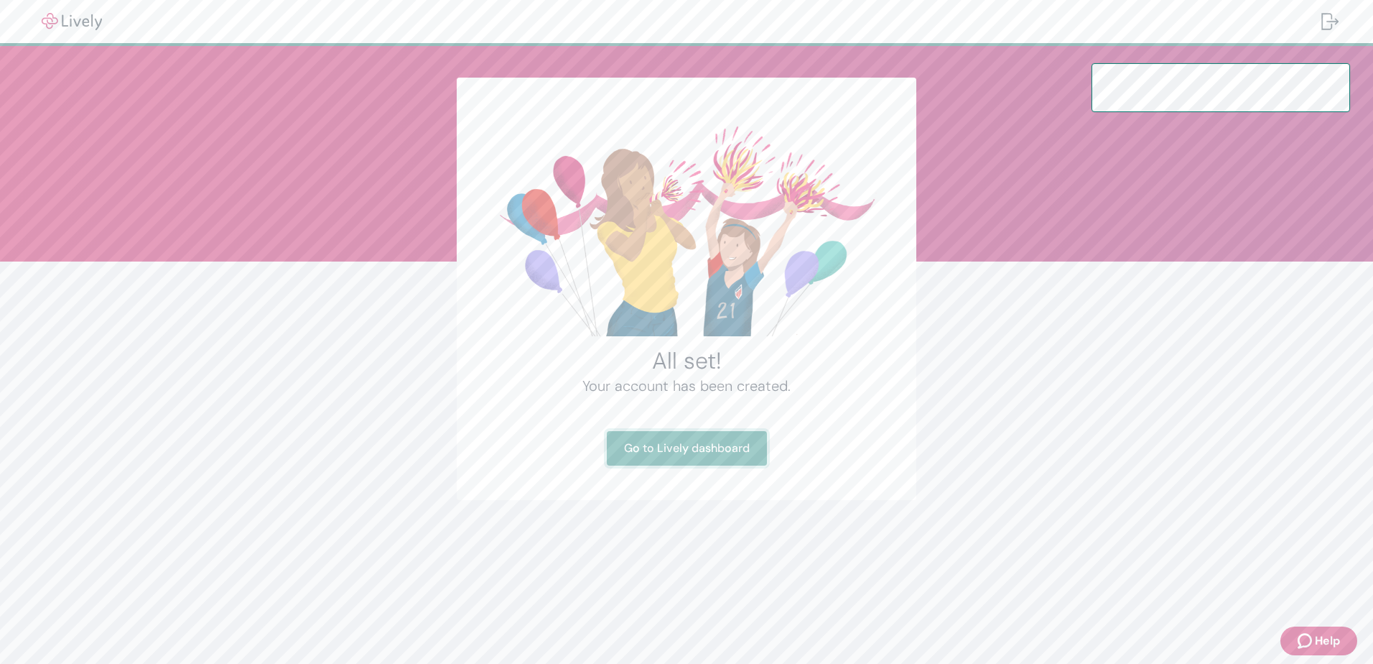
click at [710, 445] on link "Go to Lively dashboard" at bounding box center [687, 448] width 160 height 34
